Goal: Task Accomplishment & Management: Manage account settings

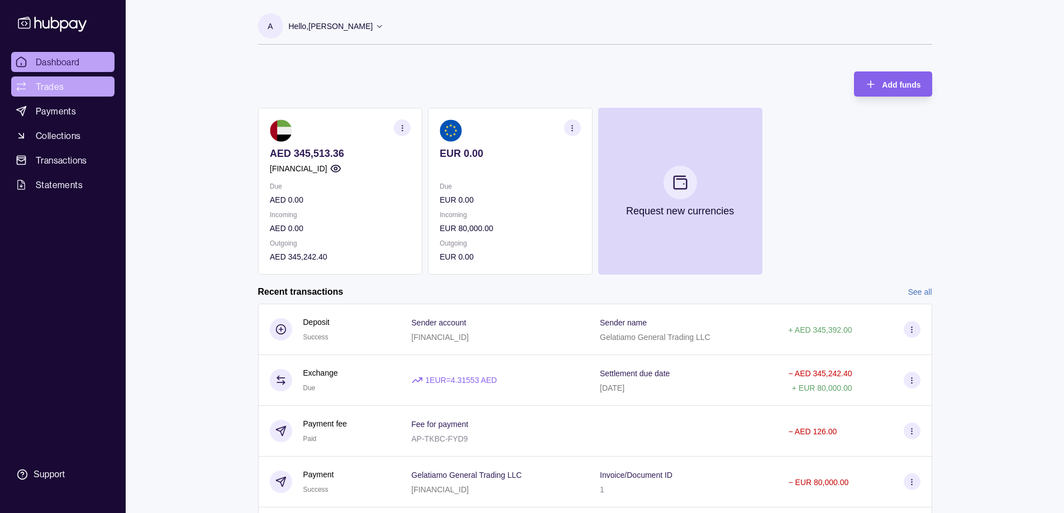
click at [75, 87] on link "Trades" at bounding box center [62, 87] width 103 height 20
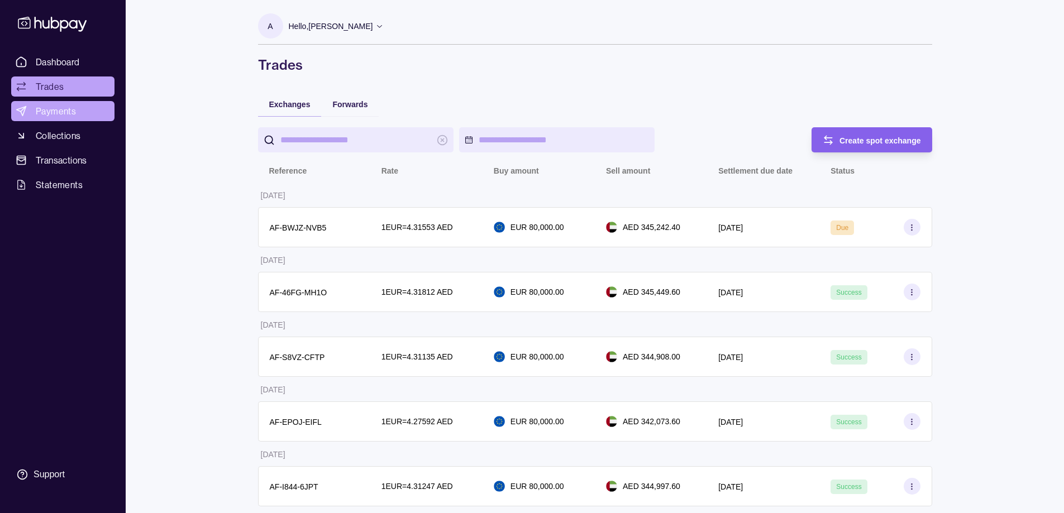
click at [72, 106] on span "Payments" at bounding box center [56, 110] width 40 height 13
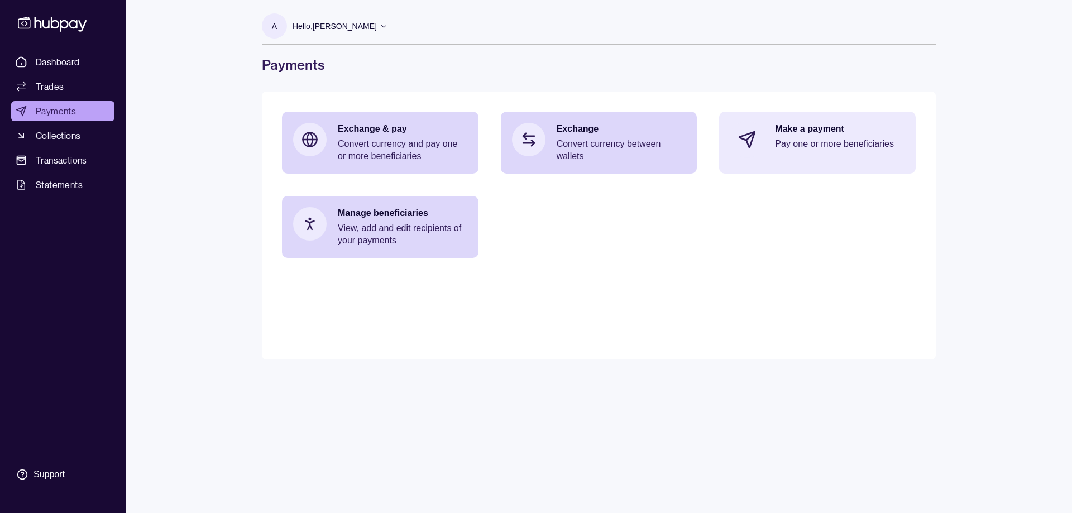
click at [770, 148] on div "Make a payment Pay one or more beneficiaries" at bounding box center [817, 140] width 197 height 56
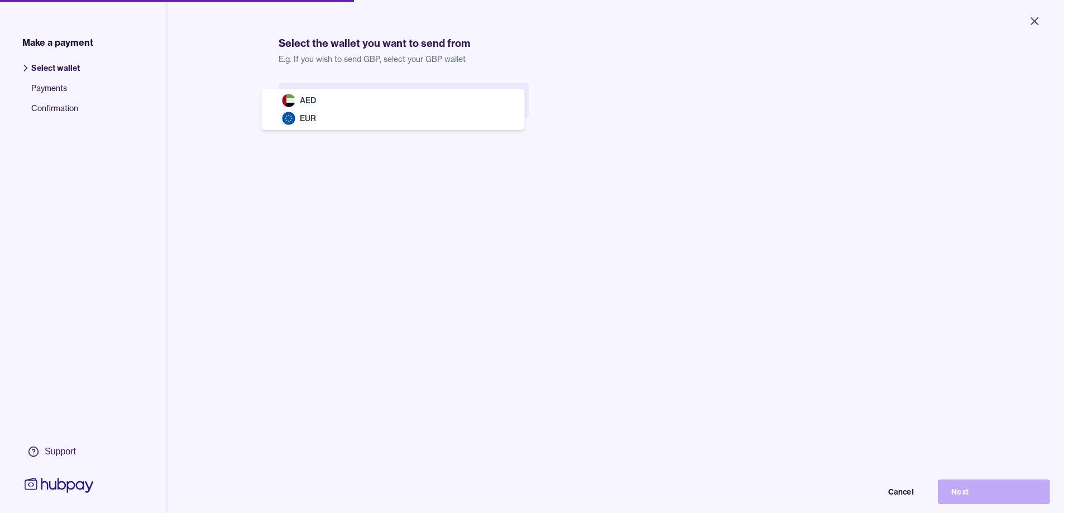
click at [304, 102] on body "Close Make a payment Select wallet Payments Confirmation Support Select the wal…" at bounding box center [532, 256] width 1064 height 513
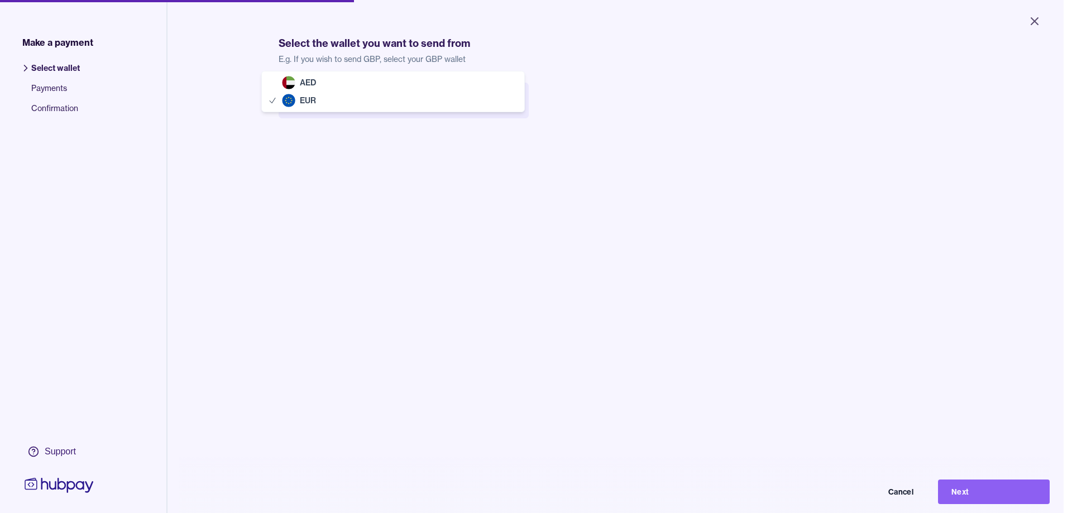
click at [329, 112] on body "Close Make a payment Select wallet Payments Confirmation Support Select the wal…" at bounding box center [532, 256] width 1064 height 513
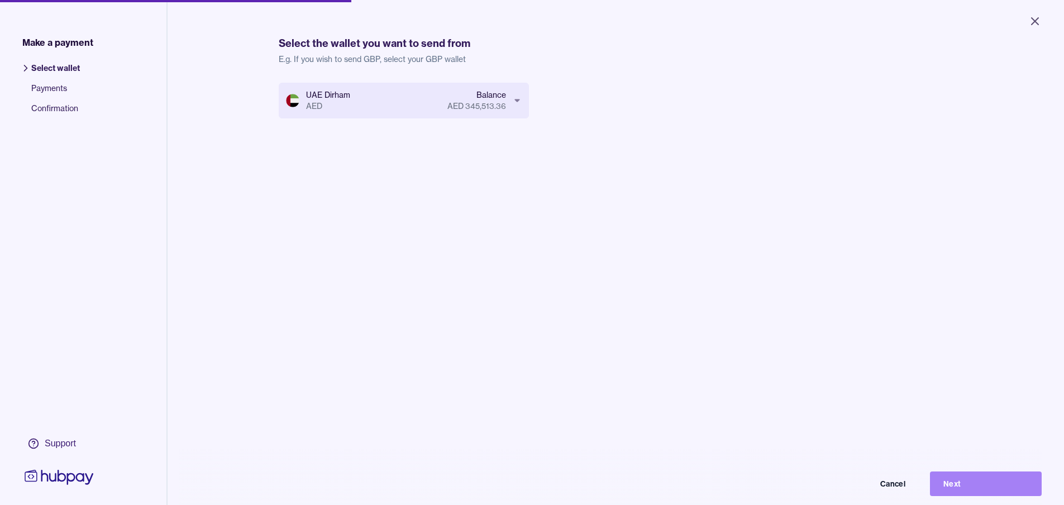
click at [988, 489] on button "Next" at bounding box center [986, 483] width 112 height 25
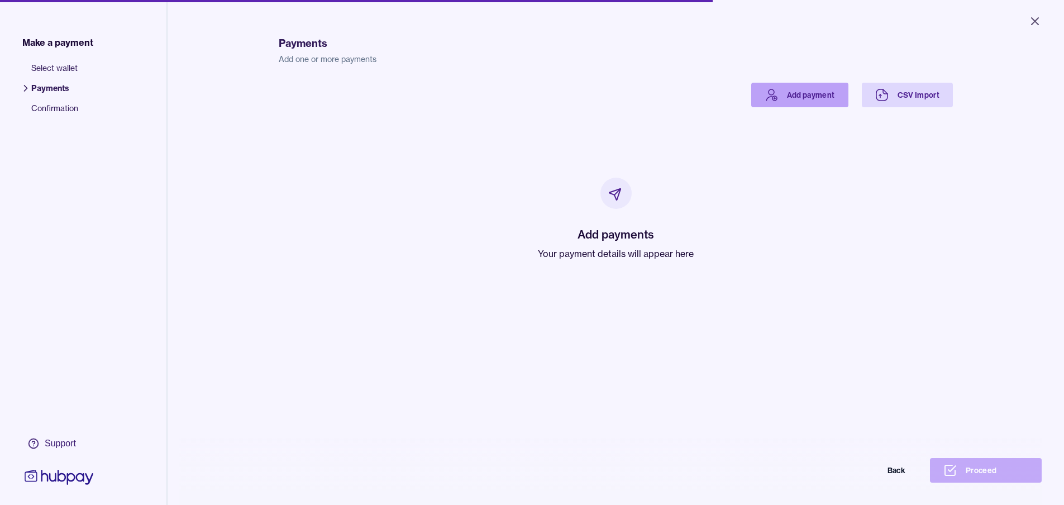
click at [825, 93] on link "Add payment" at bounding box center [799, 95] width 97 height 25
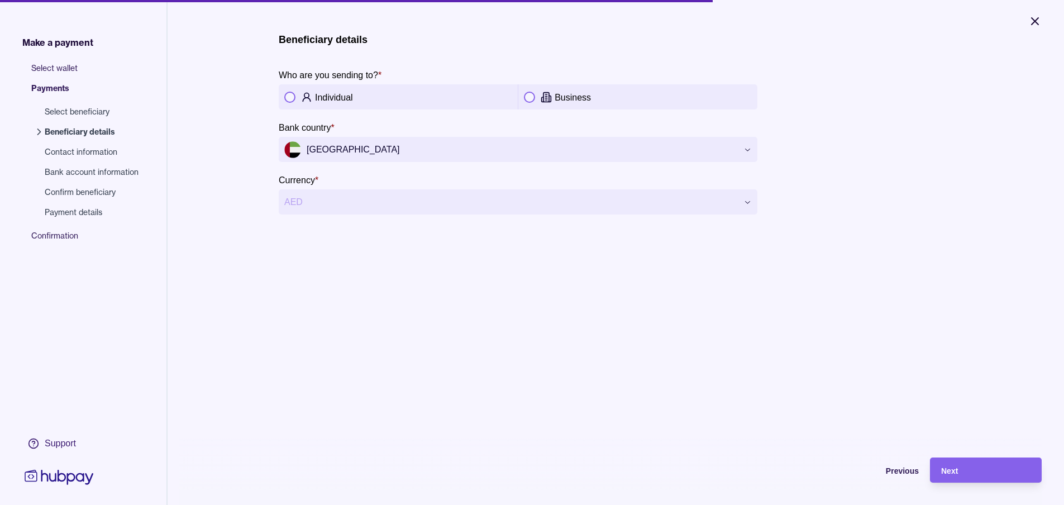
click at [1029, 20] on icon "Close" at bounding box center [1034, 21] width 13 height 13
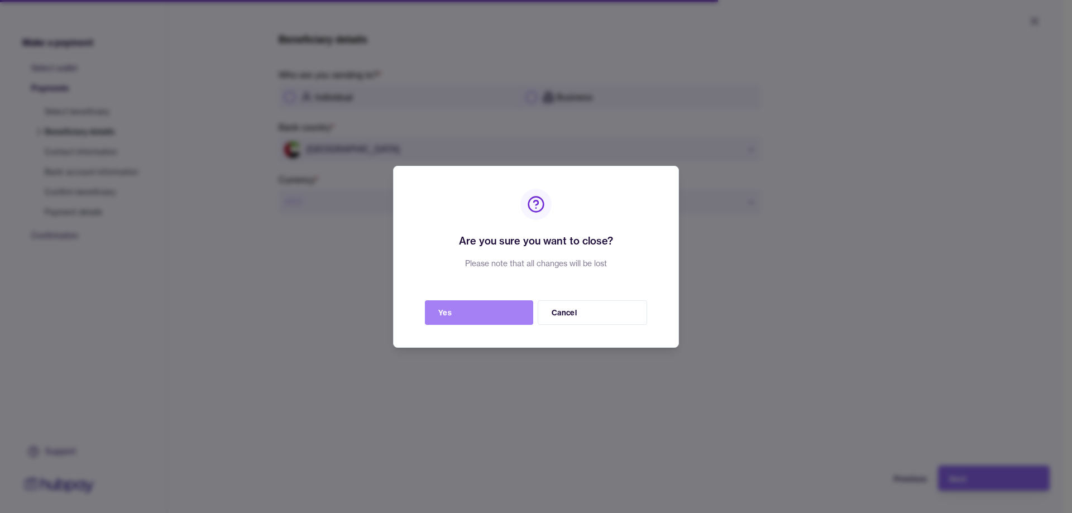
click at [517, 318] on button "Yes" at bounding box center [479, 313] width 108 height 25
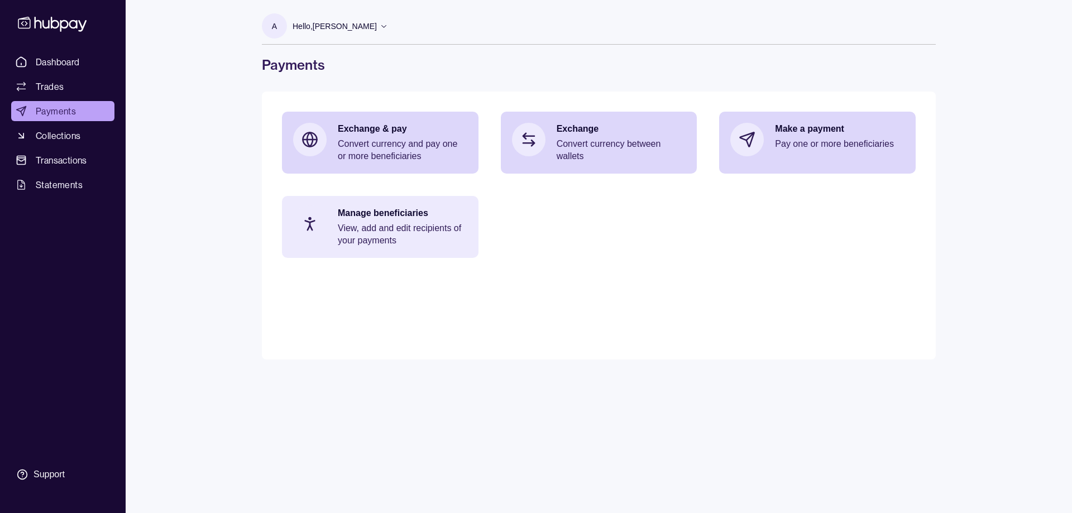
click at [361, 232] on p "View, add and edit recipients of your payments" at bounding box center [403, 234] width 130 height 25
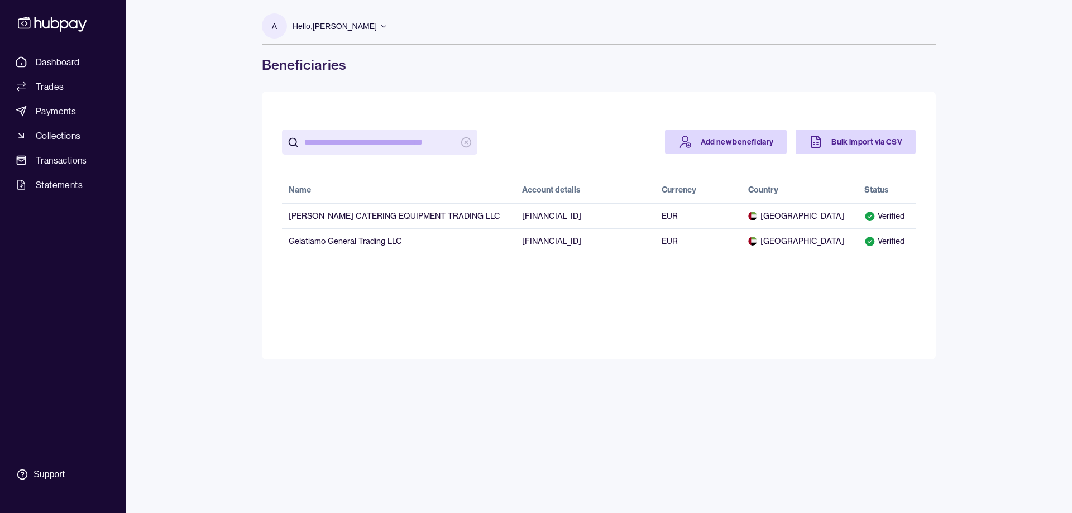
click at [361, 232] on td "Gelatiamo General Trading LLC" at bounding box center [398, 240] width 233 height 25
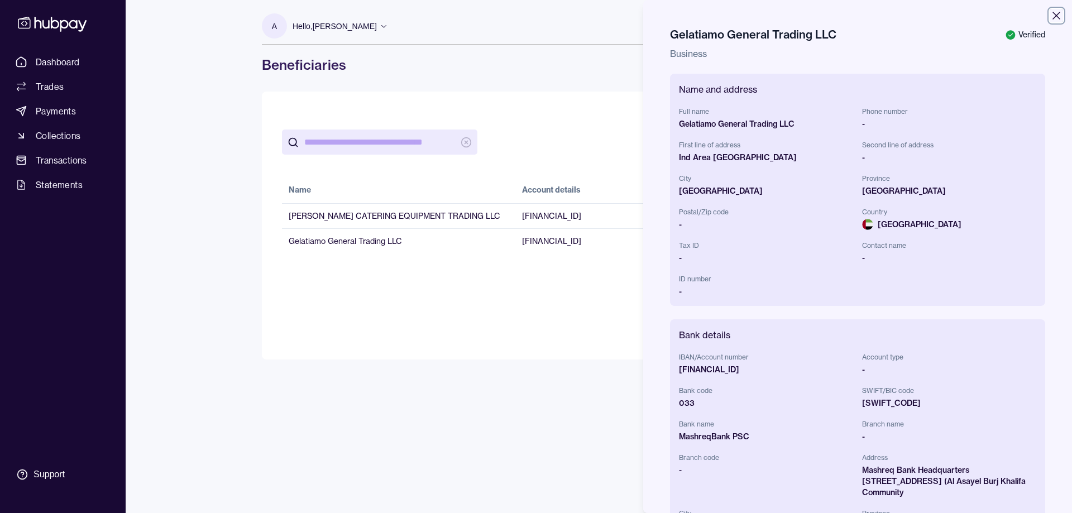
click at [1050, 20] on icon "button" at bounding box center [1056, 15] width 13 height 13
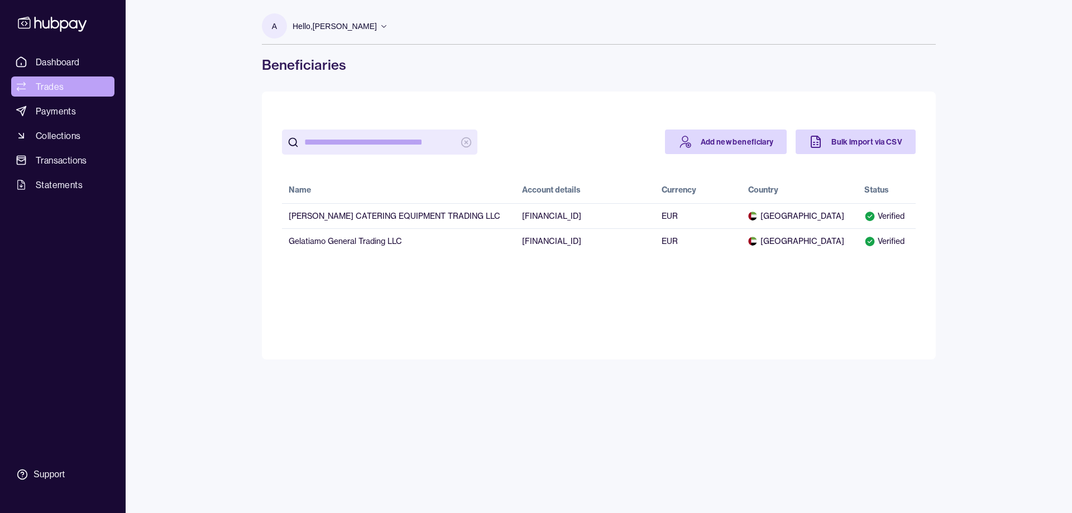
click at [41, 94] on link "Trades" at bounding box center [62, 87] width 103 height 20
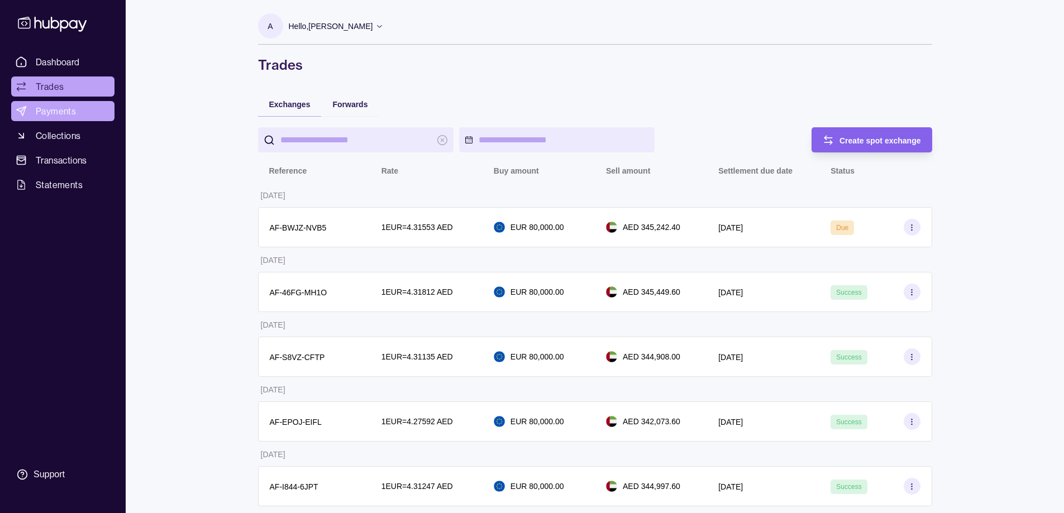
click at [45, 110] on span "Payments" at bounding box center [56, 110] width 40 height 13
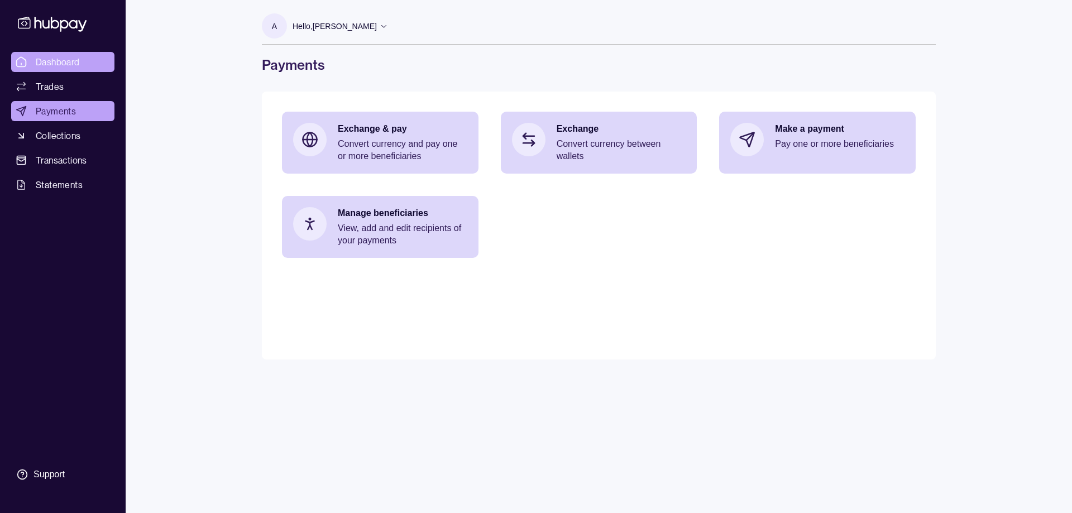
click at [61, 69] on link "Dashboard" at bounding box center [62, 62] width 103 height 20
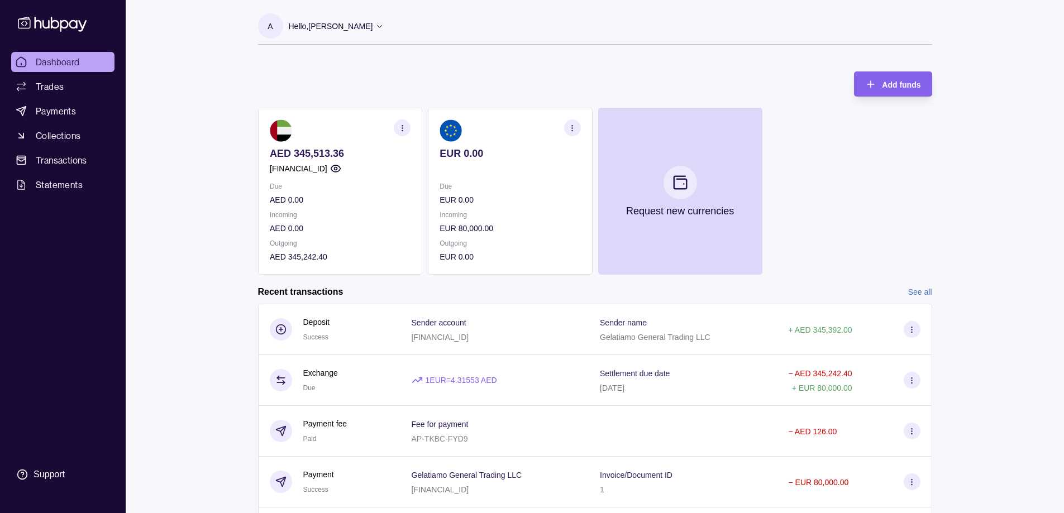
click at [486, 139] on section at bounding box center [510, 131] width 141 height 22
click at [450, 227] on p "EUR 80,000.00" at bounding box center [510, 228] width 141 height 12
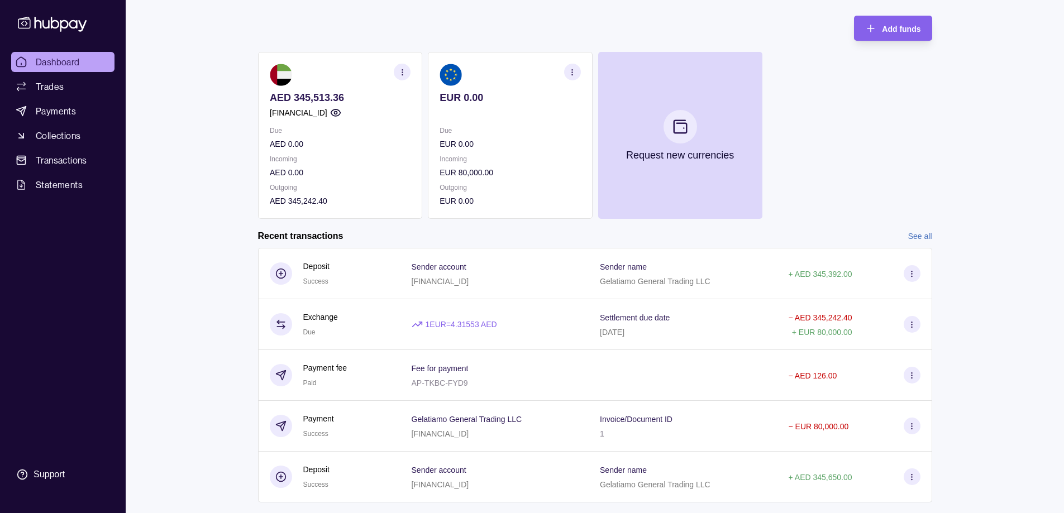
click at [878, 147] on div "AED 345,513.36 [FINANCIAL_ID] Due AED 0.00 Incoming AED 0.00 Outgoing AED 345,2…" at bounding box center [595, 135] width 674 height 167
drag, startPoint x: 480, startPoint y: 179, endPoint x: 61, endPoint y: 93, distance: 427.2
click at [61, 93] on span "Trades" at bounding box center [50, 86] width 28 height 13
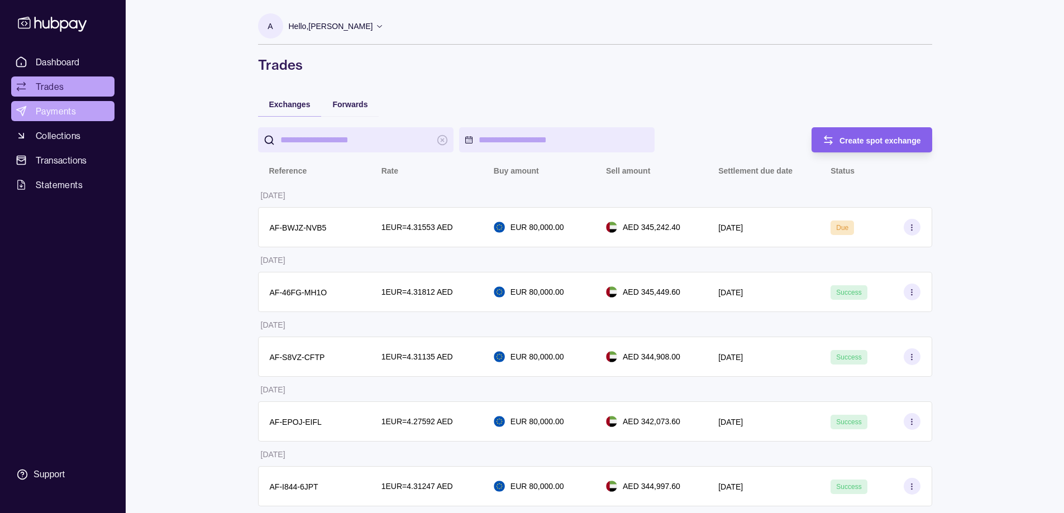
click at [89, 118] on link "Payments" at bounding box center [62, 111] width 103 height 20
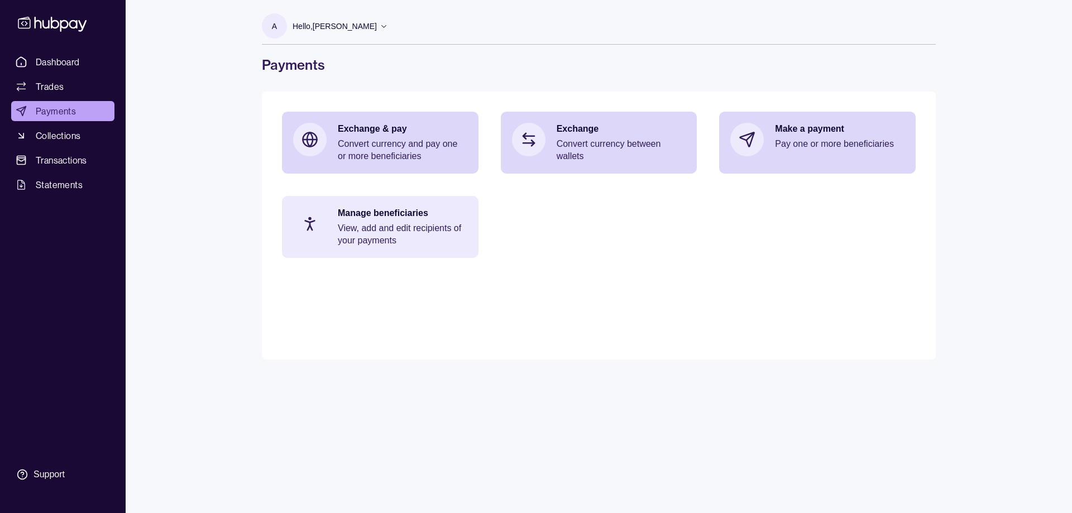
click at [440, 219] on p "Manage beneficiaries" at bounding box center [403, 213] width 130 height 12
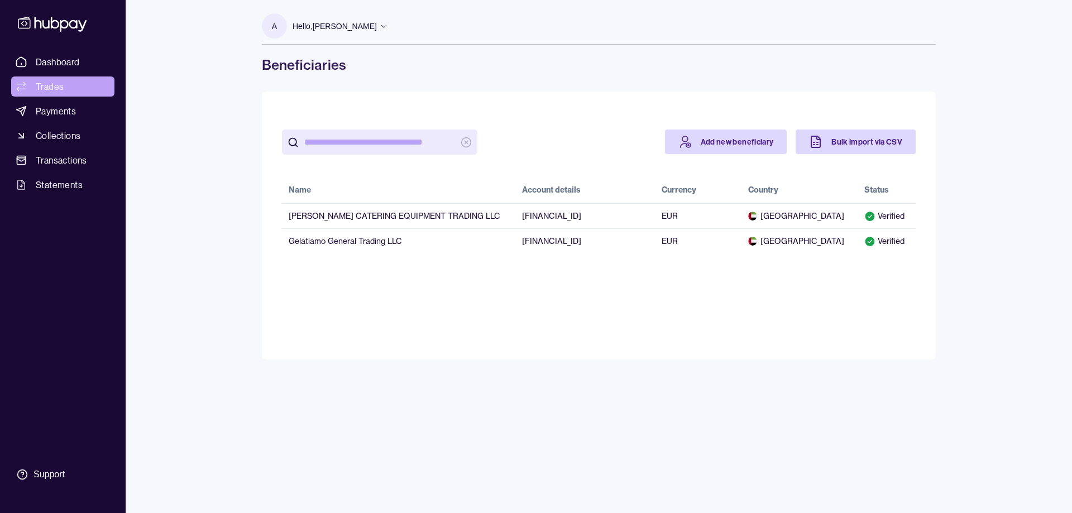
click at [45, 82] on span "Trades" at bounding box center [50, 86] width 28 height 13
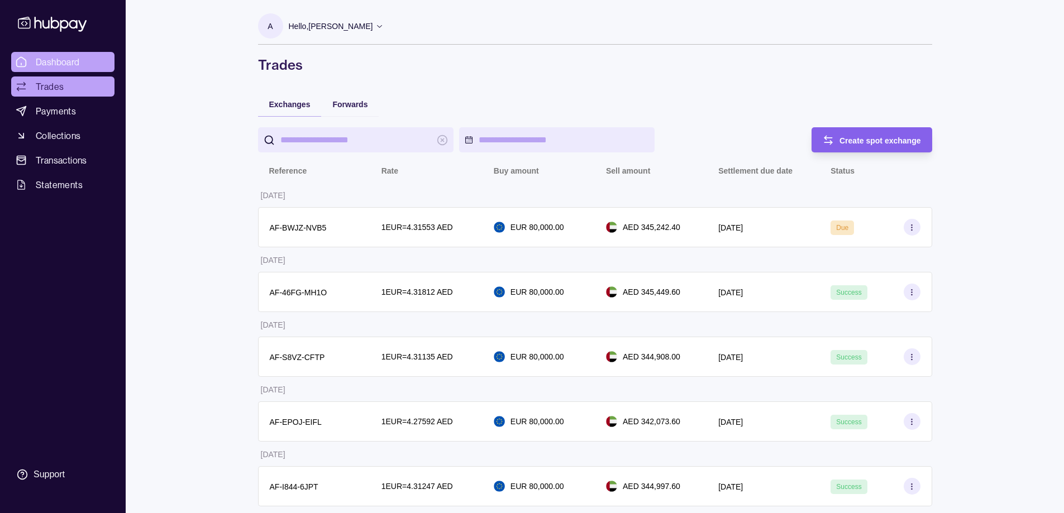
click at [69, 55] on span "Dashboard" at bounding box center [58, 61] width 44 height 13
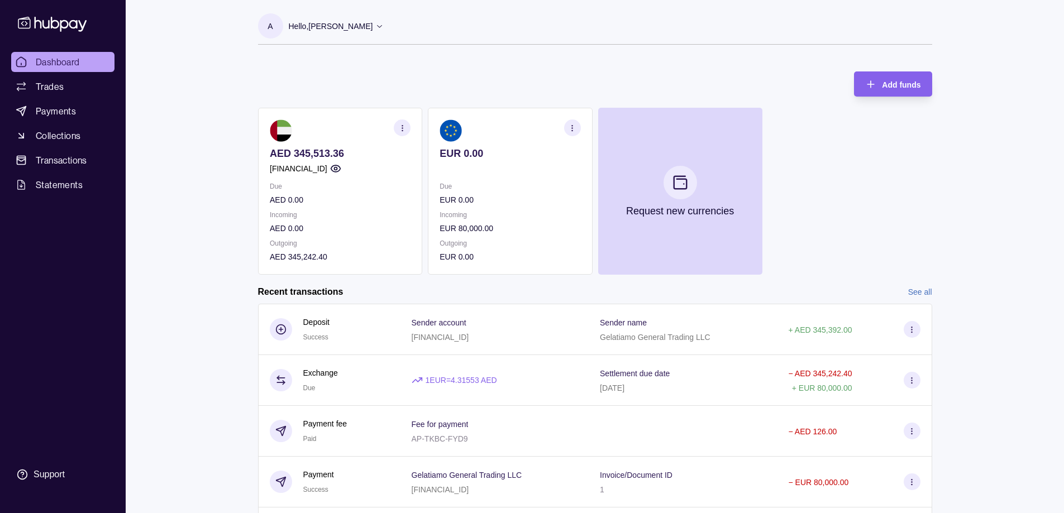
click at [486, 149] on p "EUR 0.00" at bounding box center [510, 153] width 141 height 12
click at [350, 151] on p "AED 345,513.36" at bounding box center [340, 153] width 141 height 12
click at [327, 151] on section "AED 345,513.36 [FINANCIAL_ID] Due AED 0.00 Incoming AED 0.00 Outgoing AED 345,2…" at bounding box center [340, 191] width 164 height 167
click at [481, 159] on p "EUR 0.00" at bounding box center [510, 153] width 141 height 12
click at [474, 152] on p "EUR 0.00" at bounding box center [510, 153] width 141 height 12
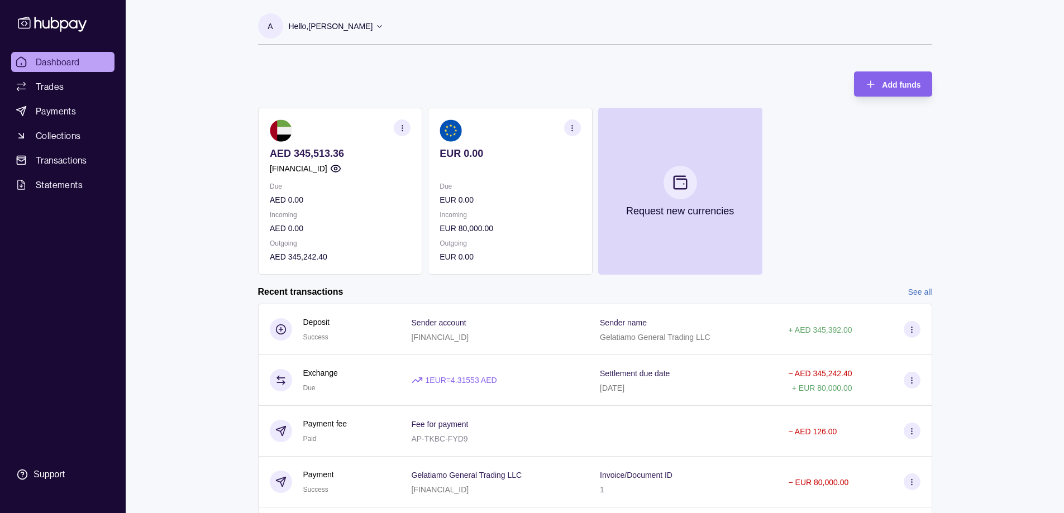
scroll to position [3, 0]
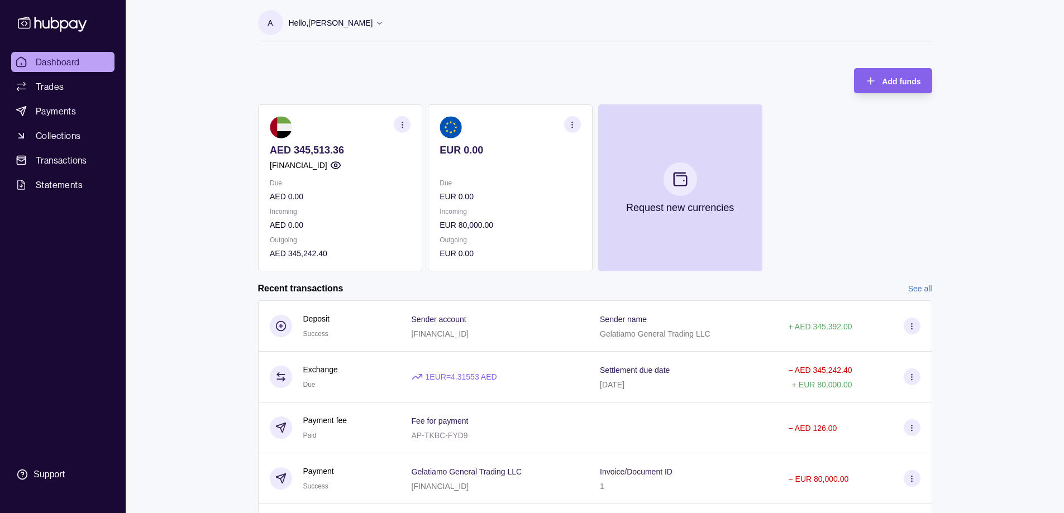
click at [492, 233] on div "Due EUR 0.00 Incoming EUR 80,000.00 Outgoing EUR 0.00" at bounding box center [510, 218] width 141 height 83
click at [500, 230] on p "EUR 80,000.00" at bounding box center [510, 225] width 141 height 12
